Goal: Transaction & Acquisition: Purchase product/service

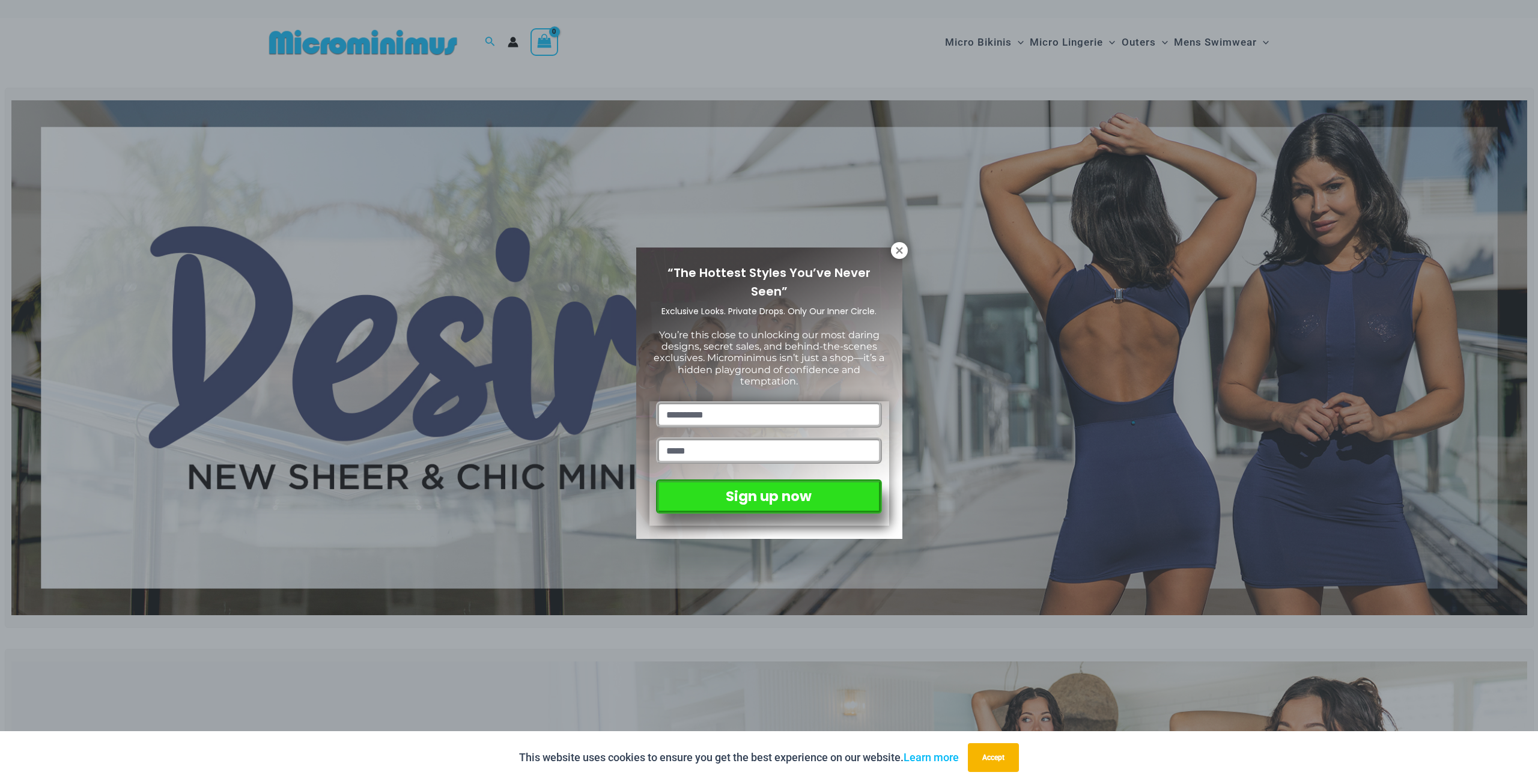
click at [889, 250] on div "“The Hottest Styles You’ve Never Seen” Exclusive Looks. Private Drops. Only Our…" at bounding box center [769, 392] width 266 height 291
click at [893, 251] on button at bounding box center [900, 251] width 17 height 17
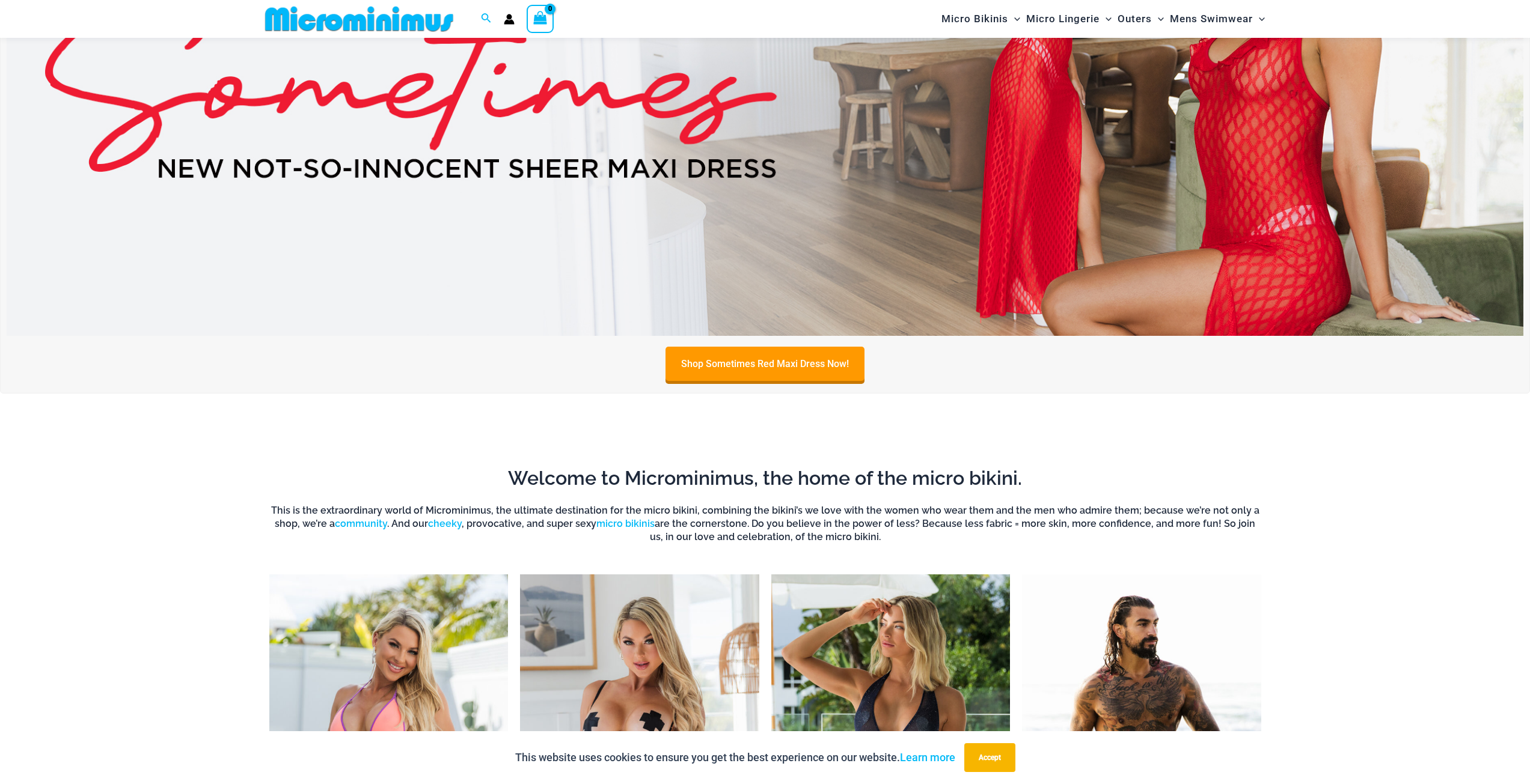
scroll to position [1131, 0]
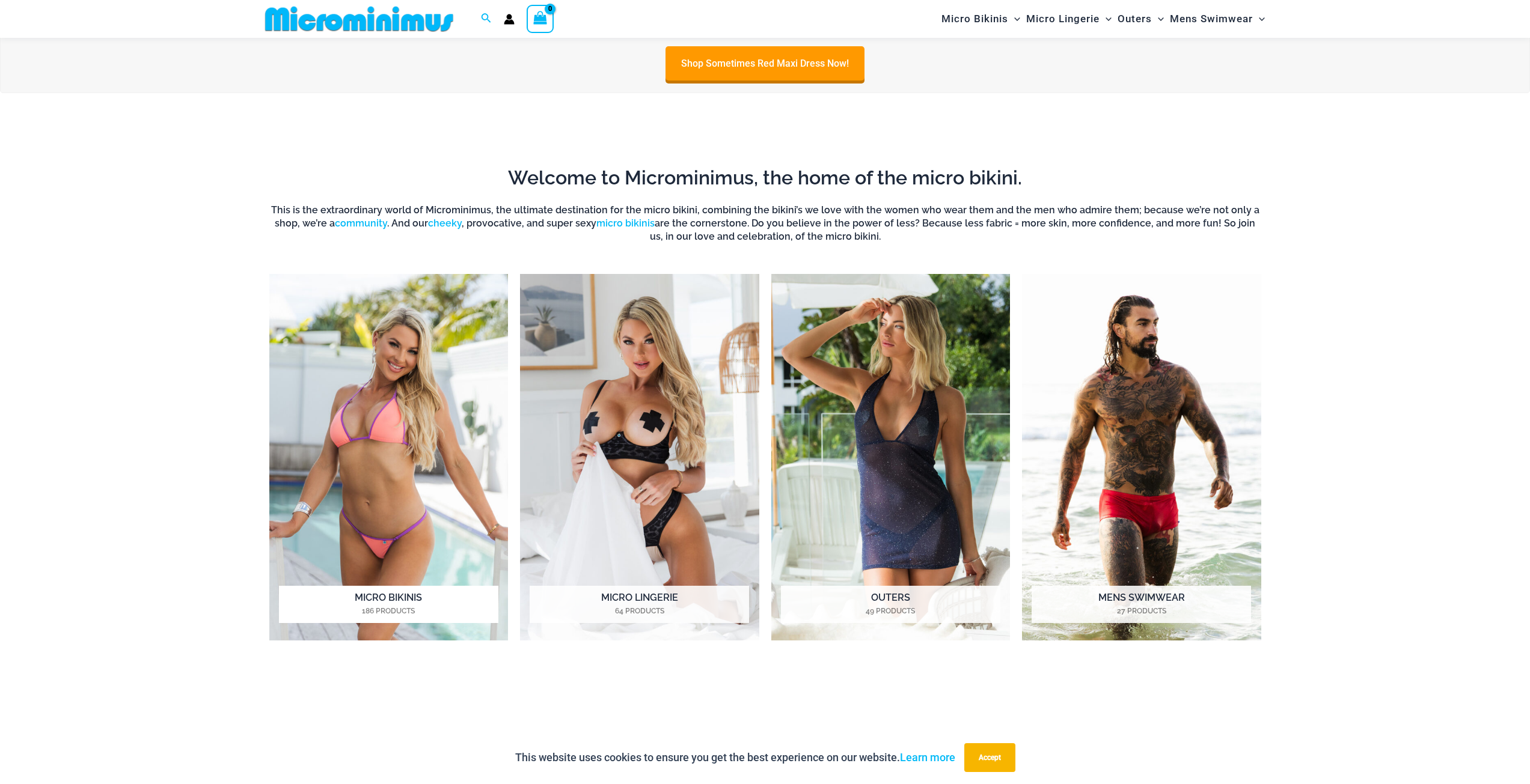
click at [403, 595] on h2 "Micro Bikinis 186 Products" at bounding box center [388, 604] width 220 height 37
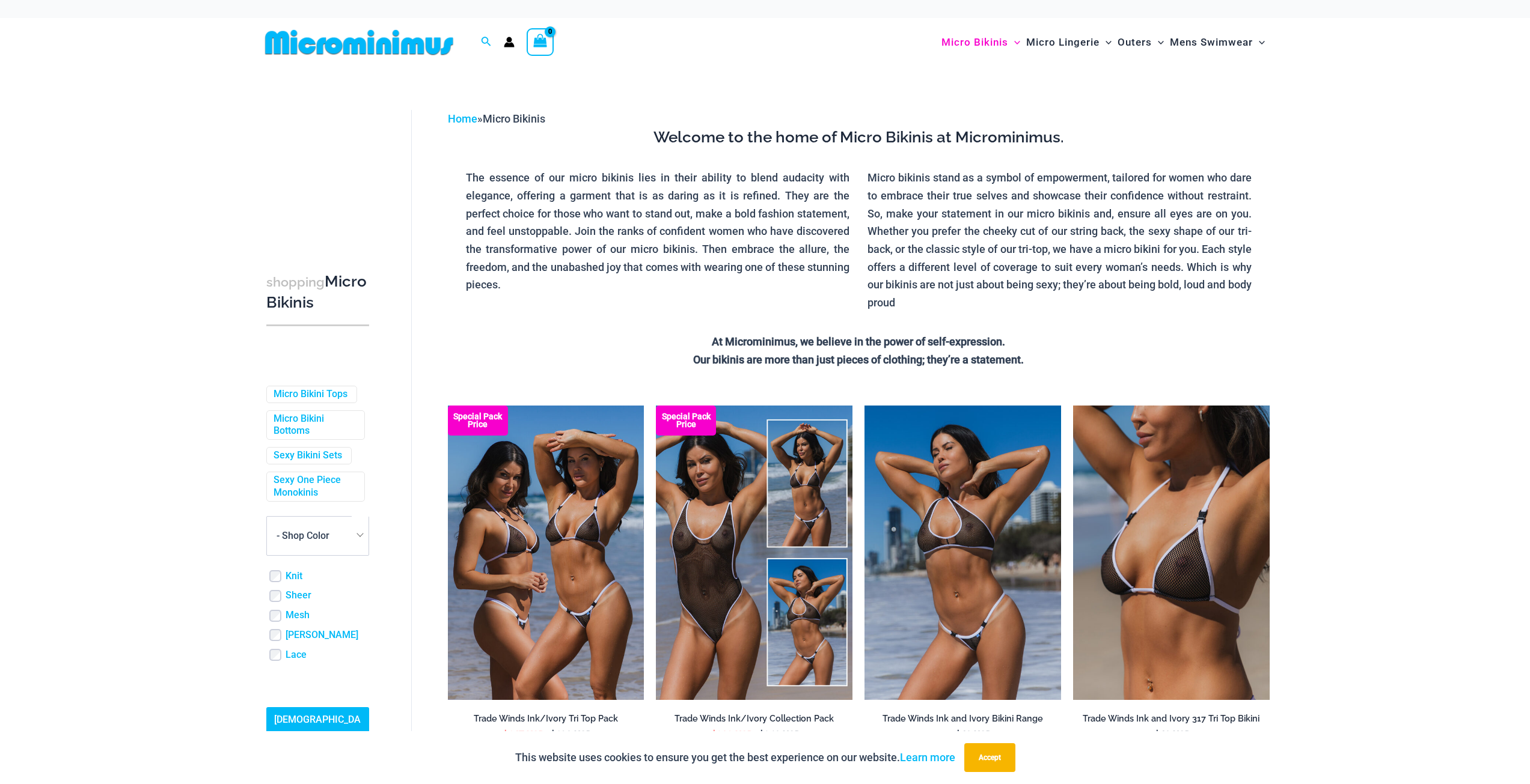
scroll to position [60, 0]
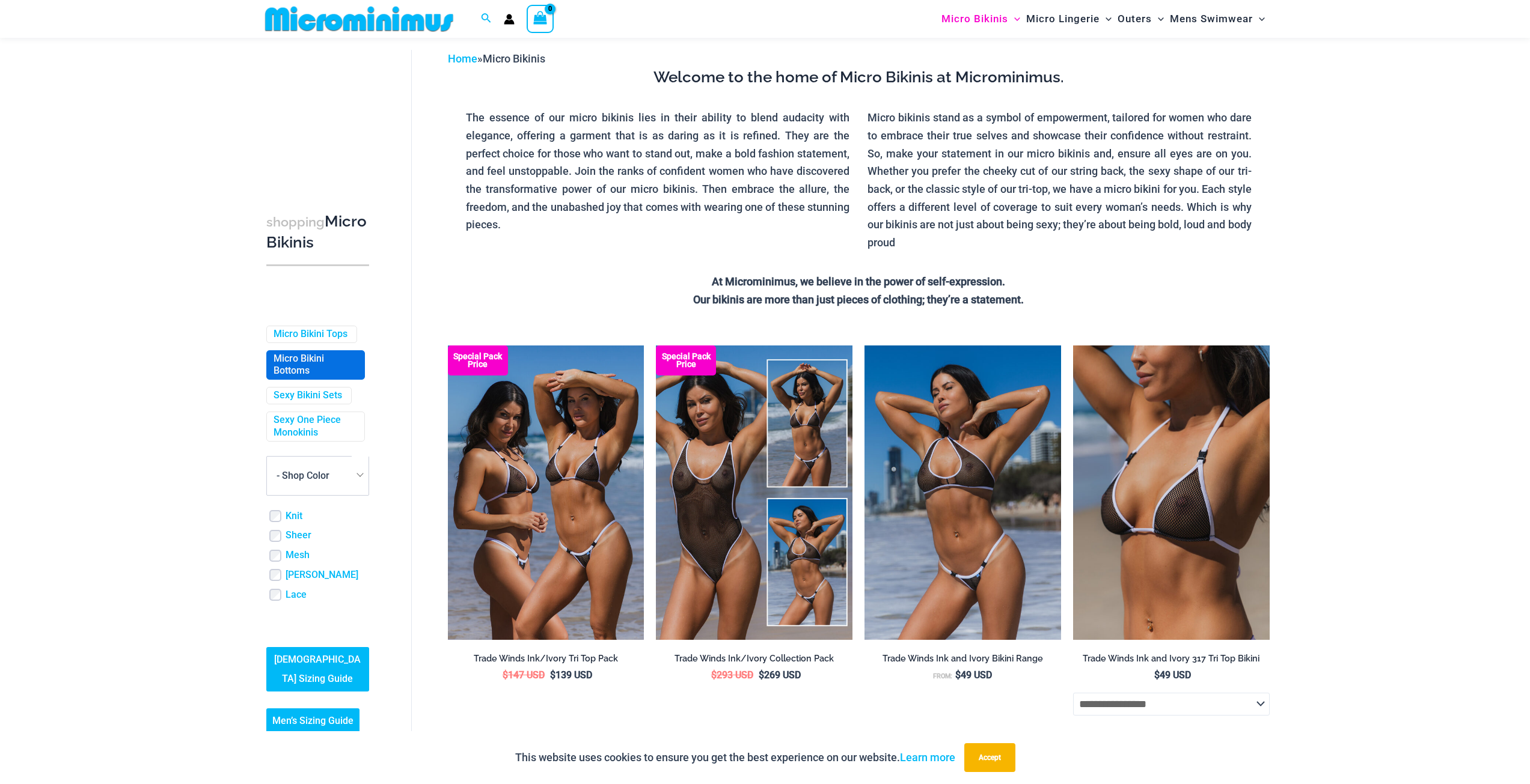
click at [318, 355] on link "Micro Bikini Bottoms" at bounding box center [314, 365] width 82 height 25
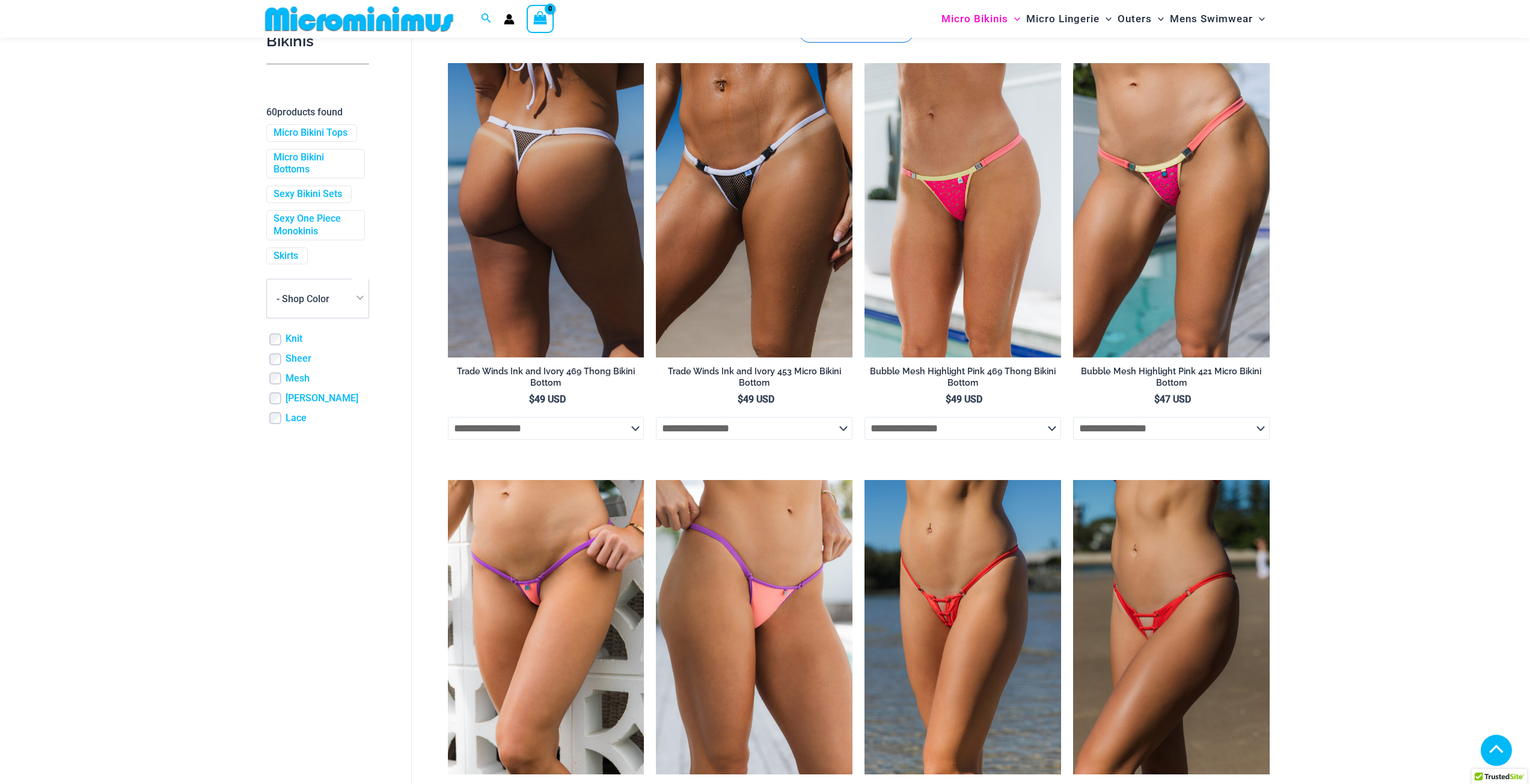
scroll to position [176, 0]
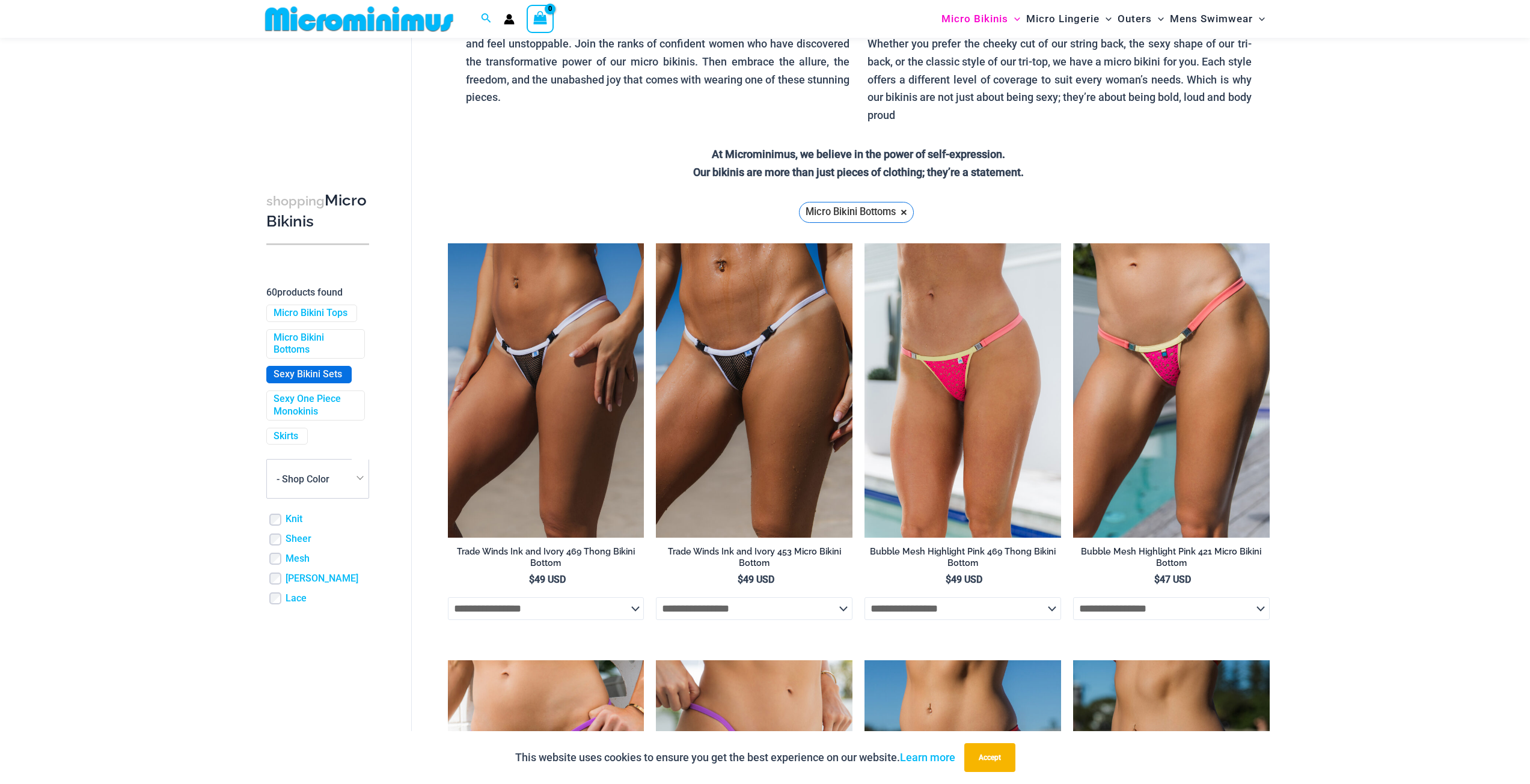
click at [314, 381] on link "Sexy Bikini Sets" at bounding box center [307, 374] width 68 height 13
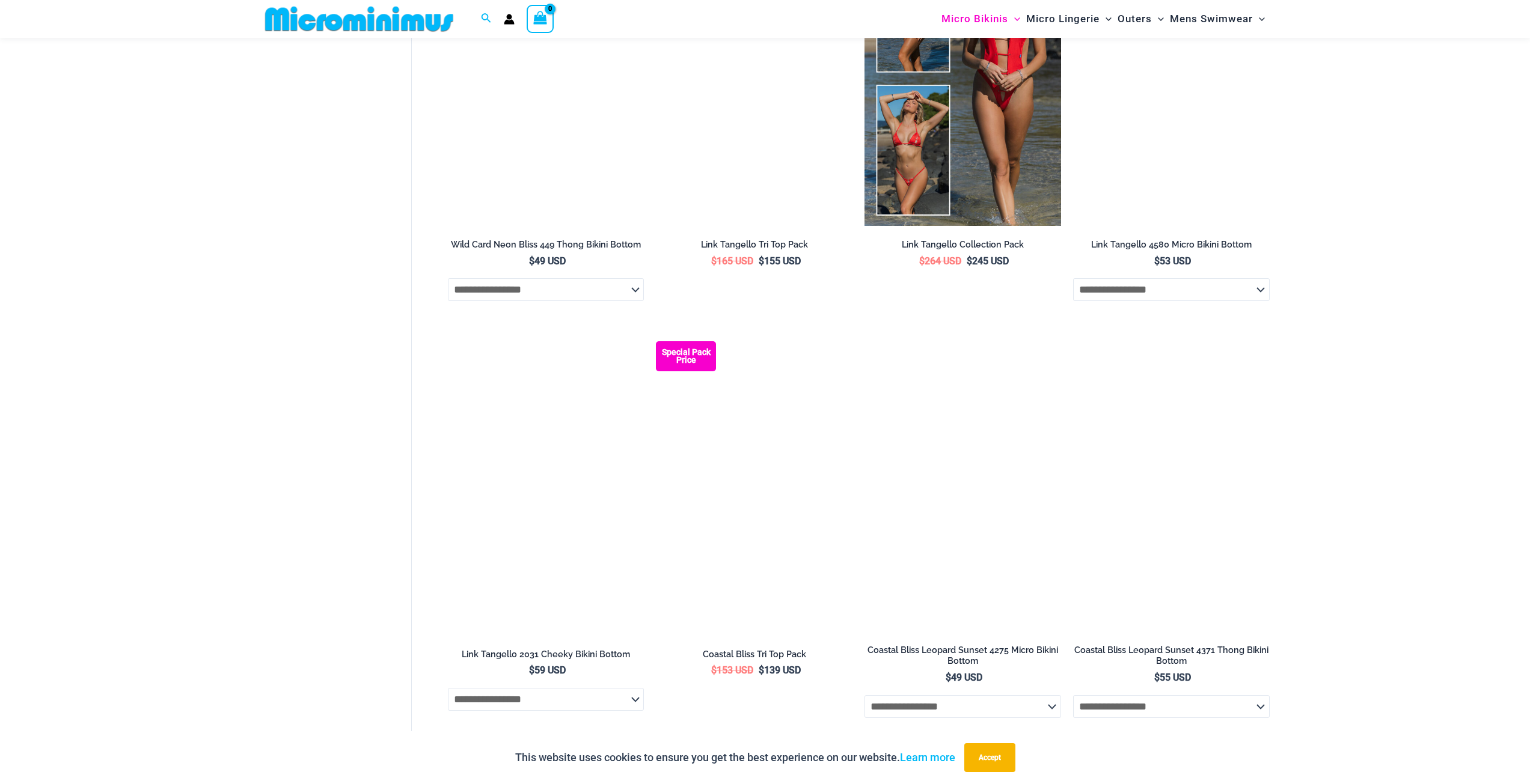
scroll to position [1852, 0]
